Goal: Transaction & Acquisition: Purchase product/service

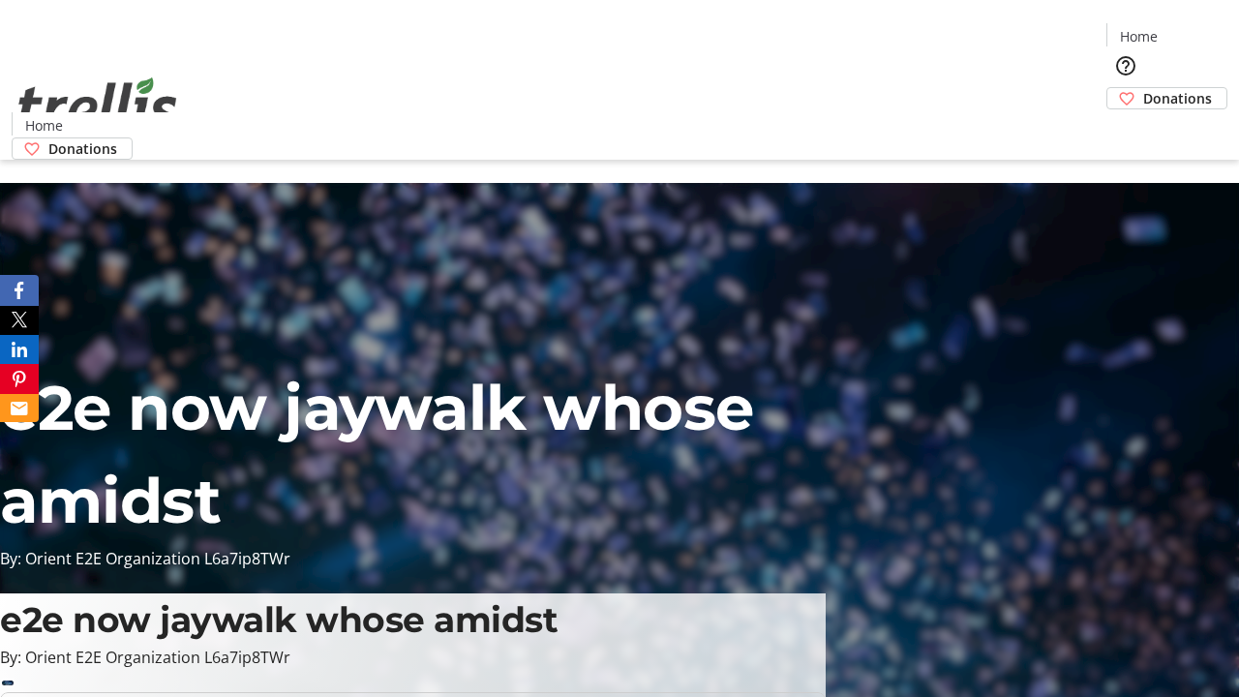
click at [1144, 88] on span "Donations" at bounding box center [1178, 98] width 69 height 20
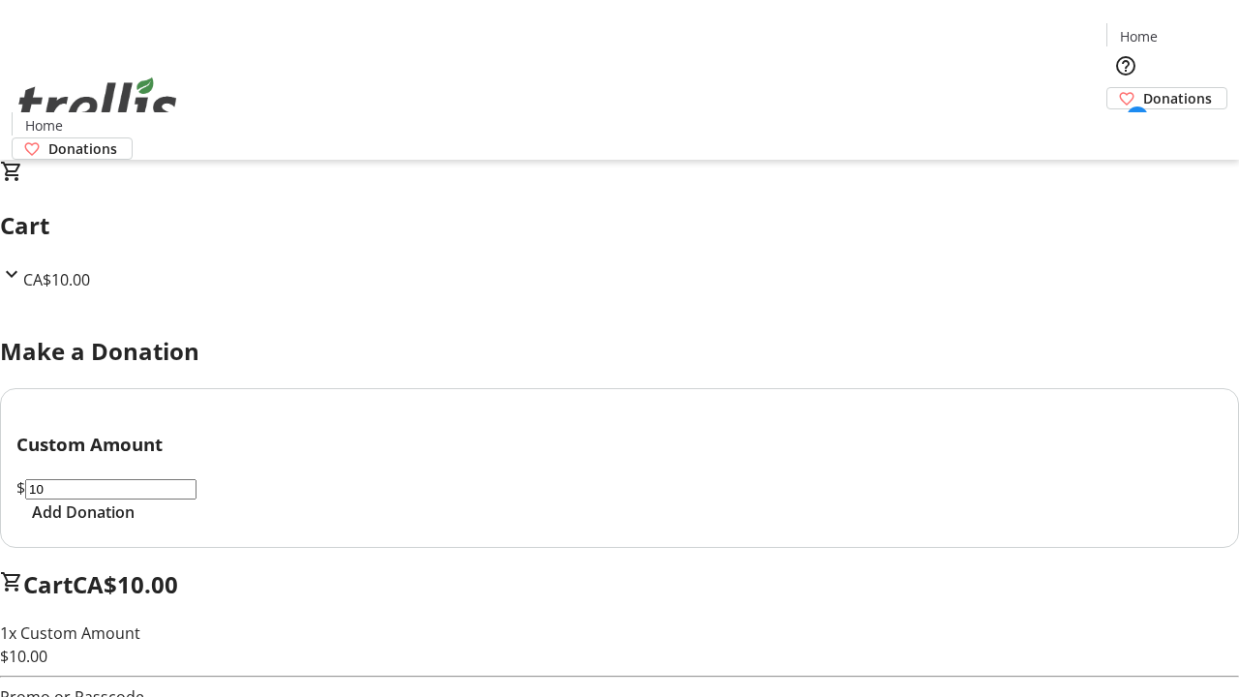
select select "CA"
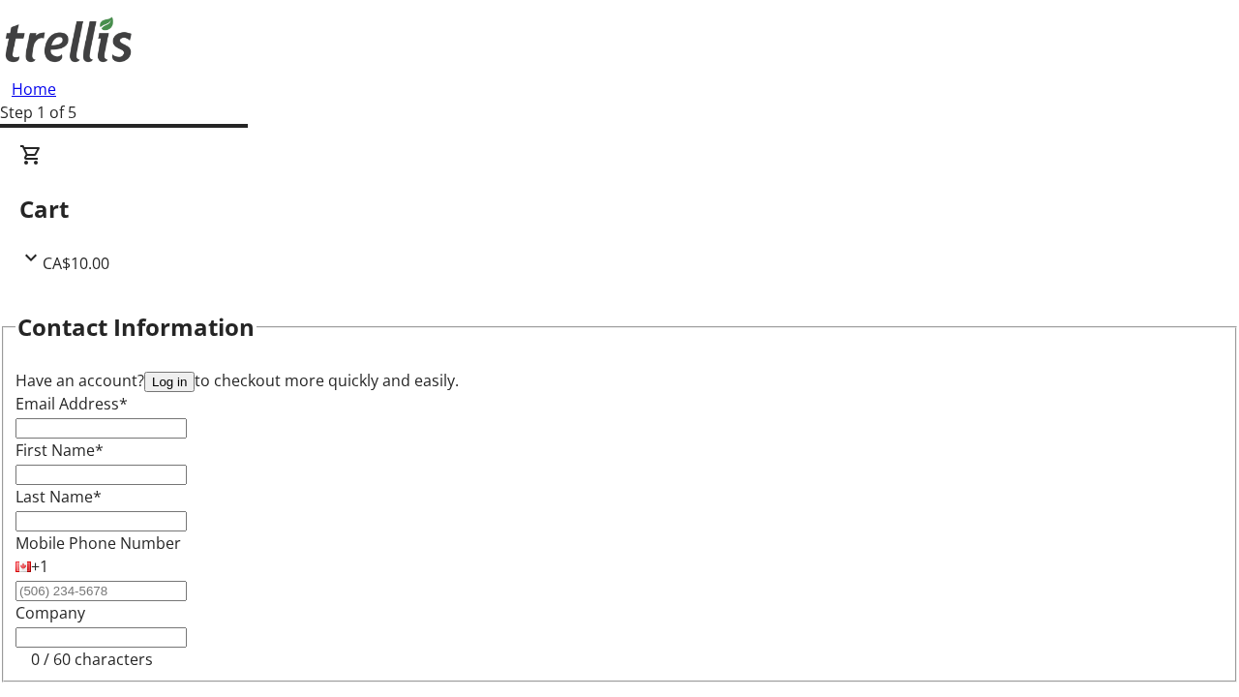
click at [195, 372] on button "Log in" at bounding box center [169, 382] width 50 height 20
